Goal: Task Accomplishment & Management: Manage account settings

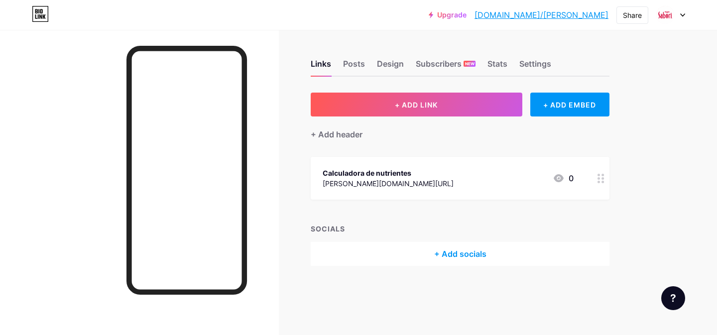
click at [437, 245] on div "+ Add socials" at bounding box center [460, 254] width 299 height 24
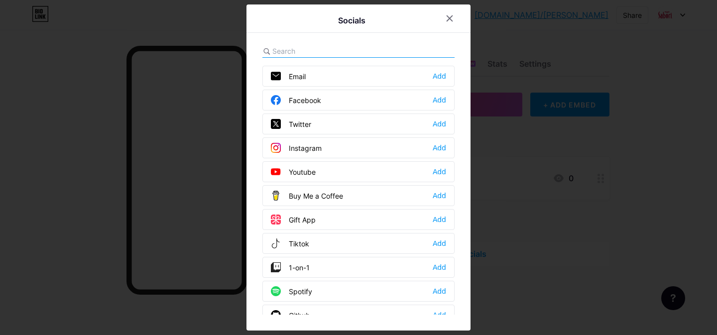
scroll to position [184, 0]
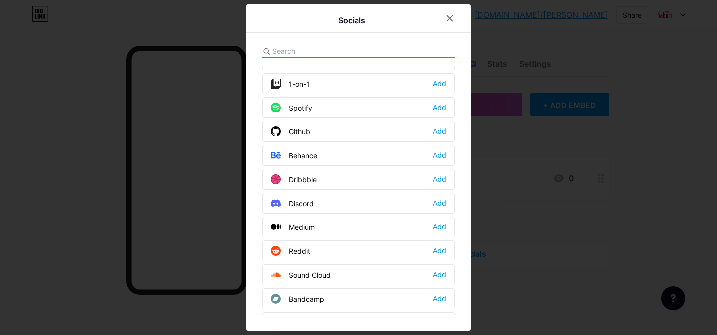
click at [456, 10] on div at bounding box center [456, 18] width 30 height 18
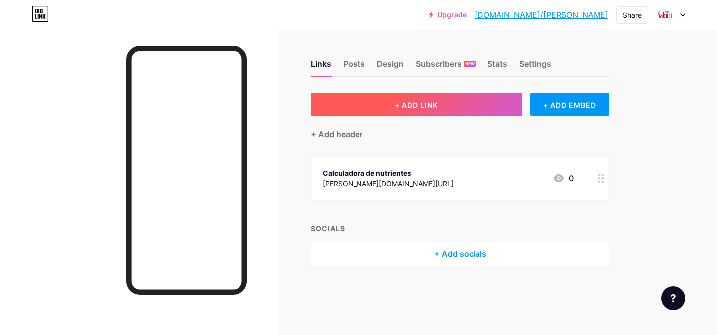
click at [430, 95] on button "+ ADD LINK" at bounding box center [417, 105] width 212 height 24
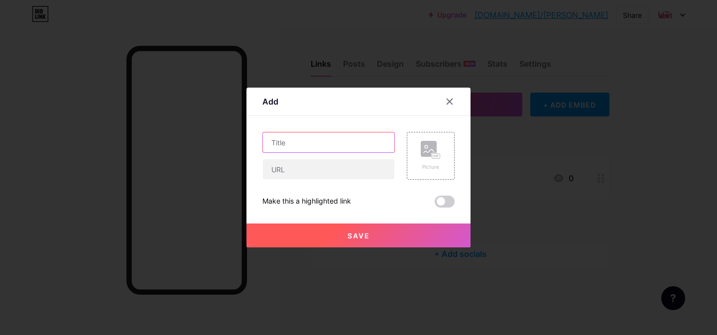
click at [320, 145] on input "text" at bounding box center [328, 142] width 131 height 20
type input "V"
type input "Blog"
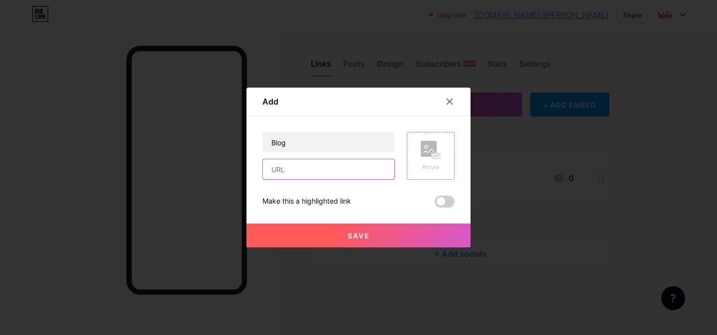
click at [279, 173] on input "text" at bounding box center [328, 169] width 131 height 20
paste input "[URL][PERSON_NAME][DOMAIN_NAME]"
type input "[URL][PERSON_NAME][DOMAIN_NAME]"
click at [341, 233] on button "Save" at bounding box center [358, 235] width 224 height 24
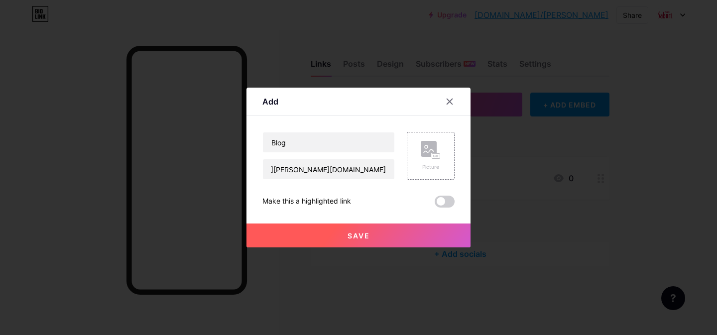
scroll to position [0, 0]
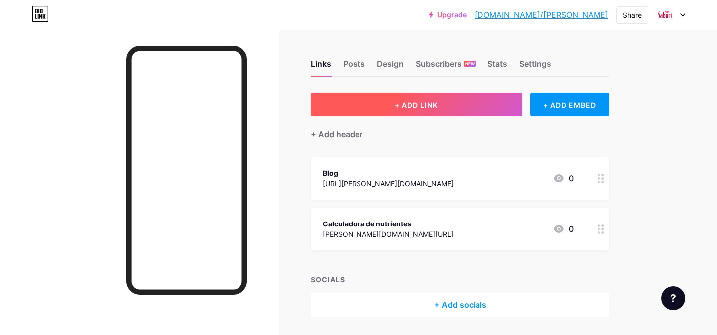
click at [408, 99] on button "+ ADD LINK" at bounding box center [417, 105] width 212 height 24
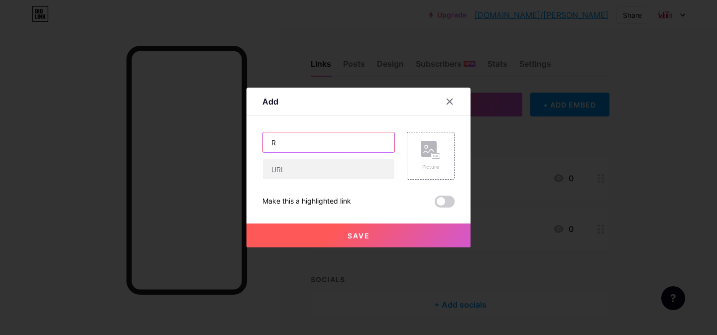
click at [322, 146] on input "R" at bounding box center [328, 142] width 131 height 20
type input "Recetas"
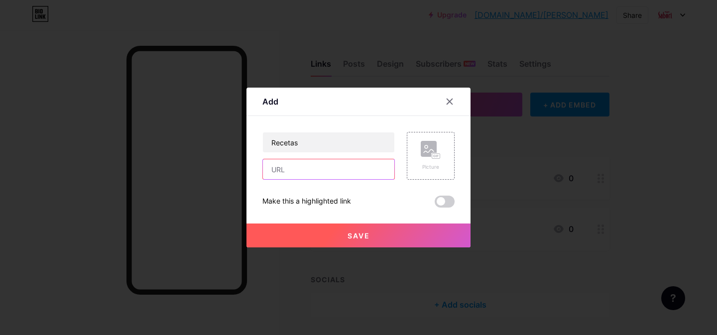
click at [302, 159] on input "text" at bounding box center [328, 169] width 131 height 20
paste input "[URL][PERSON_NAME][DOMAIN_NAME]"
type input "[URL][PERSON_NAME][DOMAIN_NAME]"
click at [365, 233] on span "Save" at bounding box center [358, 235] width 22 height 8
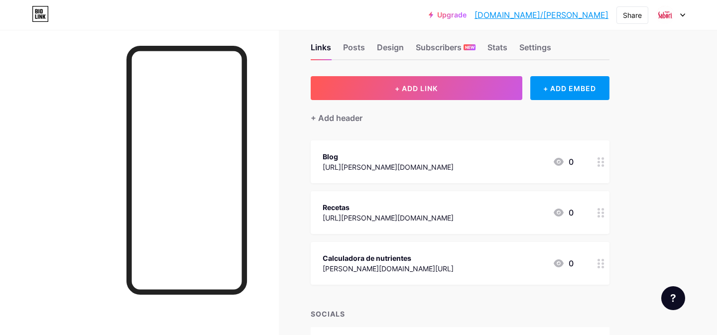
scroll to position [19, 0]
